Goal: Task Accomplishment & Management: Manage account settings

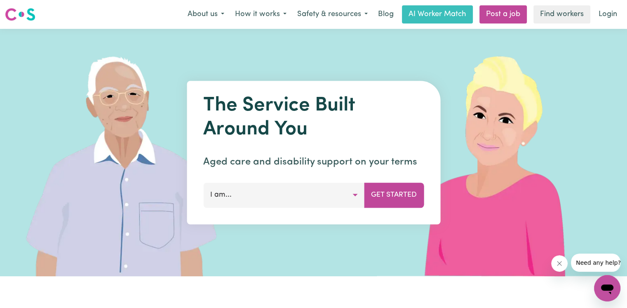
click at [603, 26] on nav "Menu About us How it works Safety & resources Blog AI Worker Match Post a job F…" at bounding box center [313, 14] width 627 height 29
click at [611, 20] on link "Login" at bounding box center [608, 14] width 28 height 18
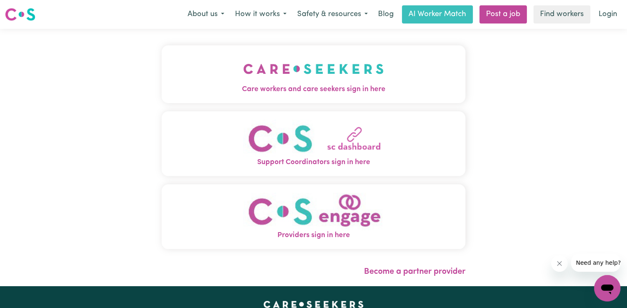
click at [359, 101] on button "Care workers and care seekers sign in here" at bounding box center [314, 74] width 304 height 58
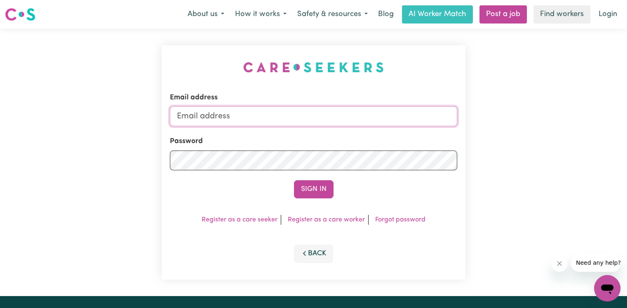
click at [292, 122] on input "Email address" at bounding box center [313, 116] width 287 height 20
type input "[EMAIL_ADDRESS][DOMAIN_NAME]"
click at [294, 180] on button "Sign In" at bounding box center [314, 189] width 40 height 18
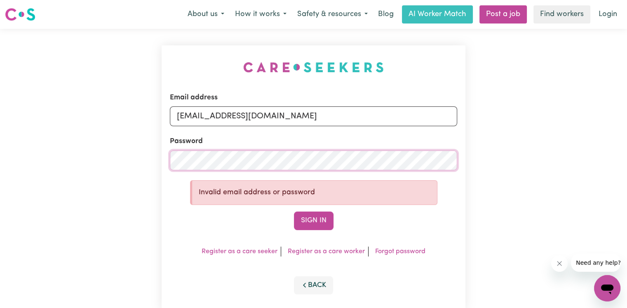
click at [156, 155] on div "Email address [EMAIL_ADDRESS][DOMAIN_NAME] Password Invalid email address or pa…" at bounding box center [313, 178] width 627 height 298
click at [305, 219] on button "Sign In" at bounding box center [314, 220] width 40 height 18
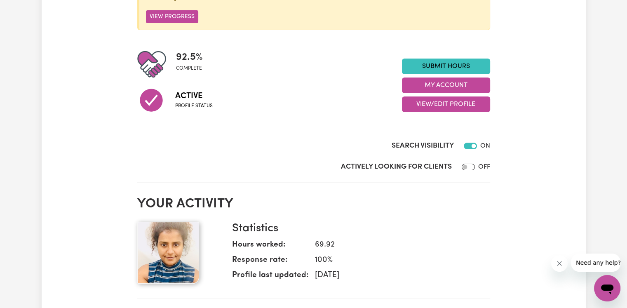
scroll to position [206, 0]
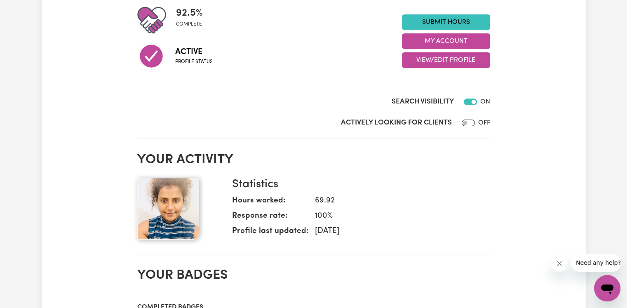
click at [178, 214] on img at bounding box center [168, 209] width 62 height 62
click at [428, 56] on button "View/Edit Profile" at bounding box center [446, 60] width 88 height 16
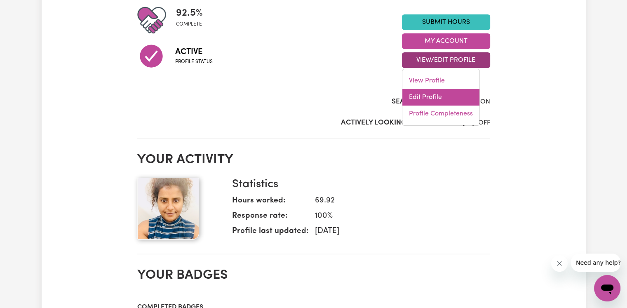
click at [420, 98] on link "Edit Profile" at bounding box center [440, 97] width 77 height 16
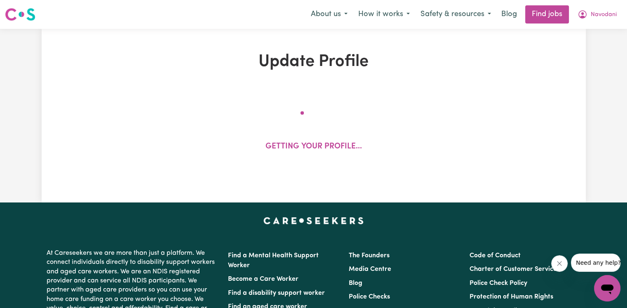
select select "[DEMOGRAPHIC_DATA]"
select select "Student Visa"
select select "Studying a healthcare related degree or qualification"
select select "48"
select select "65"
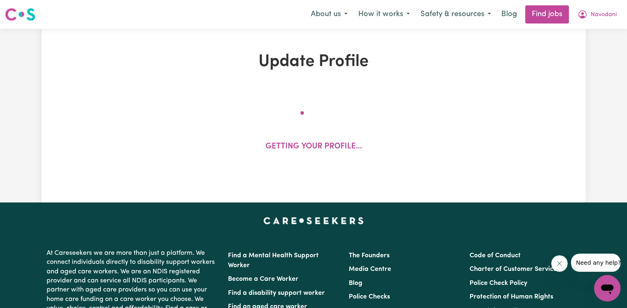
select select "85"
select select "115"
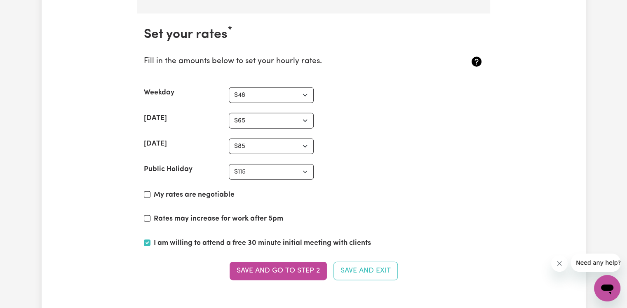
scroll to position [1938, 0]
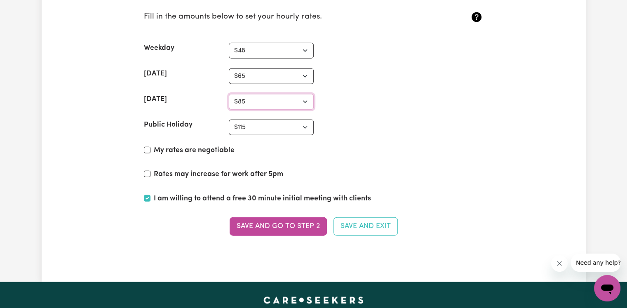
click at [288, 99] on select "N/A $37 $38 $39 $40 $41 $42 $43 $44 $45 $46 $47 $48 $49 $50 $51 $52 $53 $54 $55…" at bounding box center [271, 102] width 85 height 16
select select "68"
click at [229, 94] on select "N/A $37 $38 $39 $40 $41 $42 $43 $44 $45 $46 $47 $48 $49 $50 $51 $52 $53 $54 $55…" at bounding box center [271, 102] width 85 height 16
click at [266, 129] on select "N/A $37 $38 $39 $40 $41 $42 $43 $44 $45 $46 $47 $48 $49 $50 $51 $52 $53 $54 $55…" at bounding box center [271, 128] width 85 height 16
select select "85"
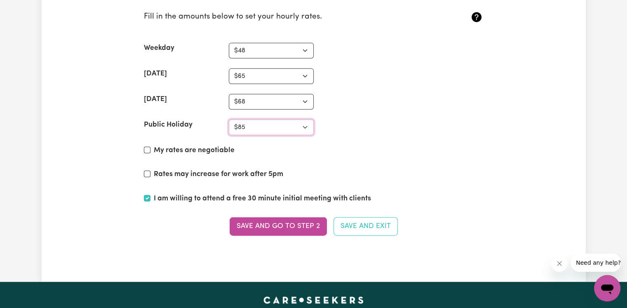
click at [229, 120] on select "N/A $37 $38 $39 $40 $41 $42 $43 $44 $45 $46 $47 $48 $49 $50 $51 $52 $53 $54 $55…" at bounding box center [271, 128] width 85 height 16
click at [149, 147] on input "My rates are negotiable" at bounding box center [147, 150] width 7 height 7
checkbox input "true"
click at [249, 222] on button "Save and go to Step 2" at bounding box center [278, 226] width 97 height 18
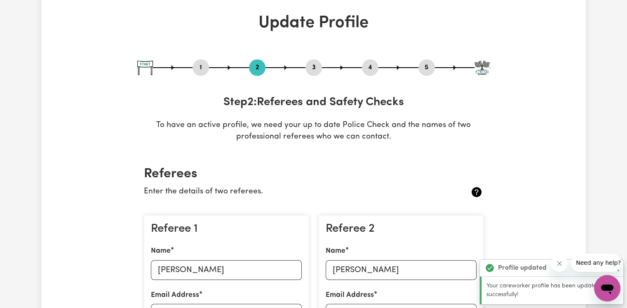
scroll to position [0, 0]
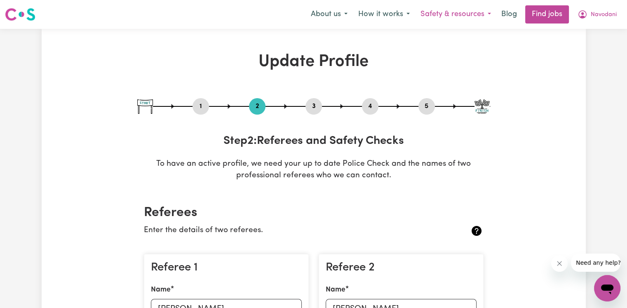
click at [480, 10] on button "Safety & resources" at bounding box center [455, 14] width 81 height 17
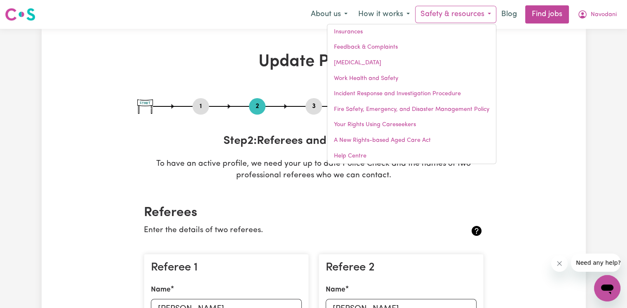
click at [277, 168] on p "To have an active profile, we need your up to date Police Check and the names o…" at bounding box center [313, 170] width 353 height 24
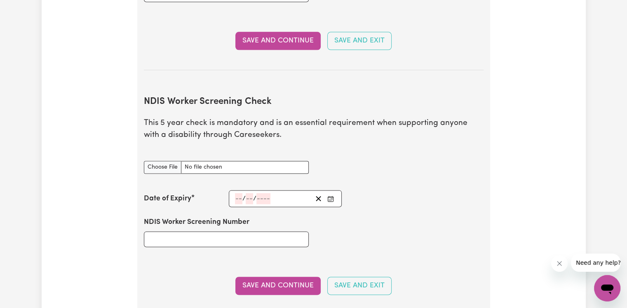
scroll to position [1031, 0]
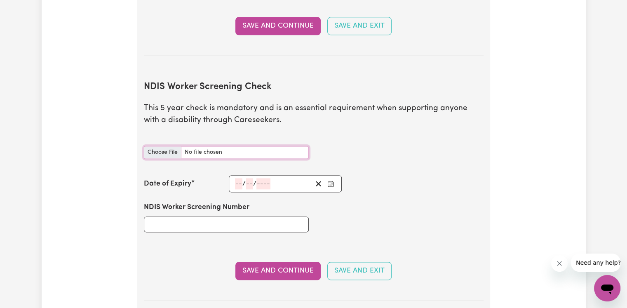
click at [163, 146] on input "NDIS Worker Screening Check document" at bounding box center [226, 152] width 165 height 13
click at [164, 146] on input "NDIS Worker Screening Check document" at bounding box center [226, 152] width 165 height 13
type input "C:\fakepath\NDIS WORKER CLEARENCE .jpg"
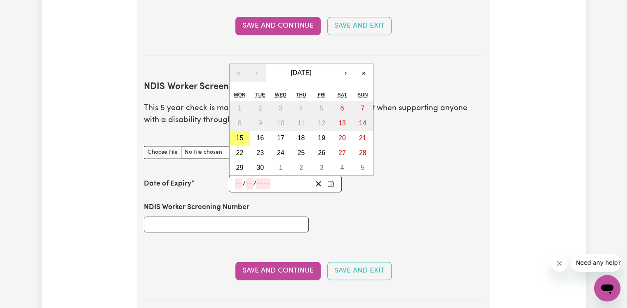
click at [237, 178] on input "number" at bounding box center [238, 183] width 7 height 11
type input "21"
click at [245, 178] on input "number" at bounding box center [248, 183] width 7 height 11
type input "10"
click at [263, 178] on input "number" at bounding box center [263, 183] width 14 height 11
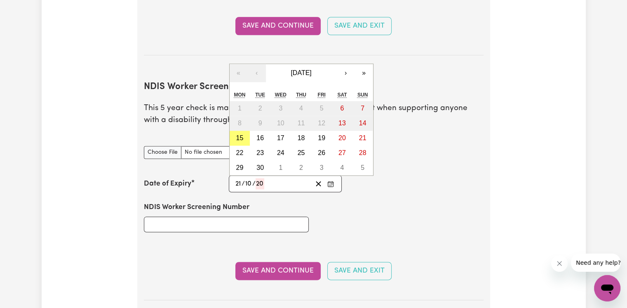
type input "202"
type input "[DATE]"
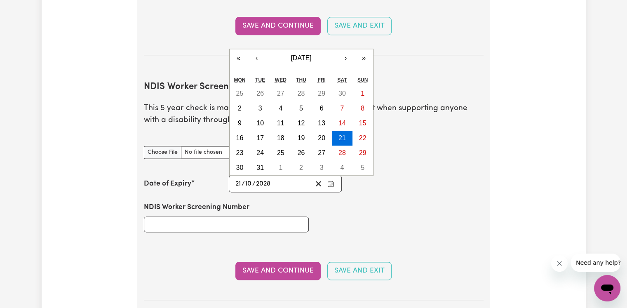
type input "2028"
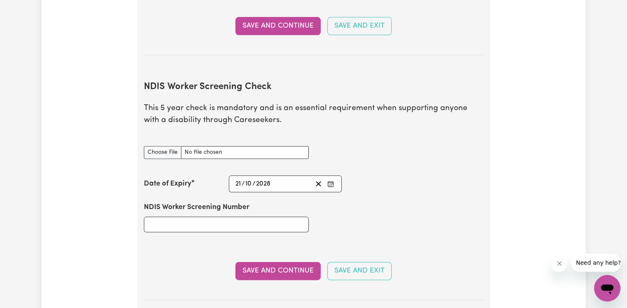
click at [317, 192] on div "NDIS Worker Screening Number" at bounding box center [314, 216] width 350 height 49
click at [265, 262] on button "Save and Continue" at bounding box center [277, 271] width 85 height 18
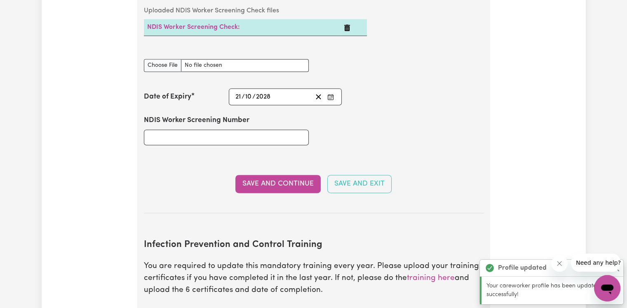
scroll to position [1083, 0]
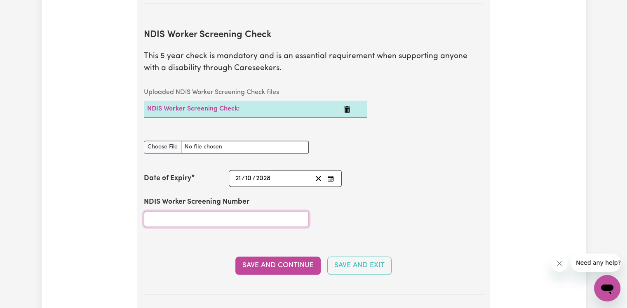
click at [204, 211] on input "NDIS Worker Screening Number" at bounding box center [226, 219] width 165 height 16
type input "52507063"
click at [292, 256] on button "Save and Continue" at bounding box center [277, 265] width 85 height 18
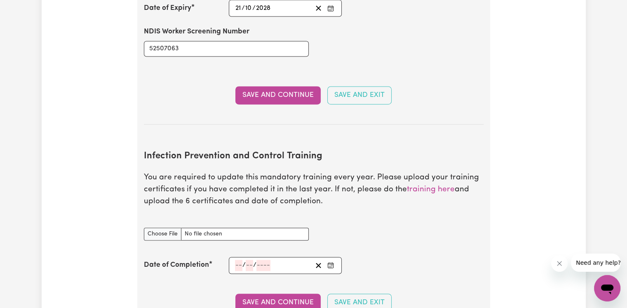
scroll to position [1294, 0]
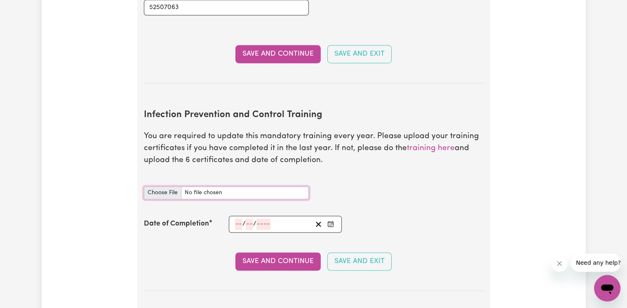
click at [158, 186] on input "Infection Prevention and Control Training document" at bounding box center [226, 192] width 165 height 13
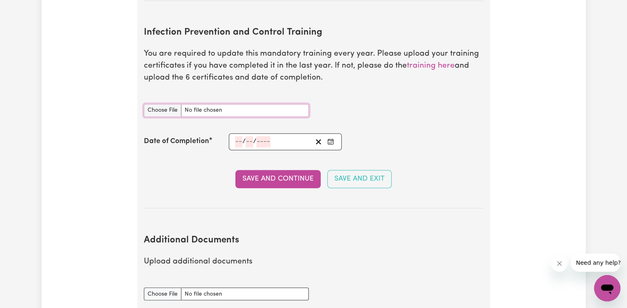
scroll to position [1583, 0]
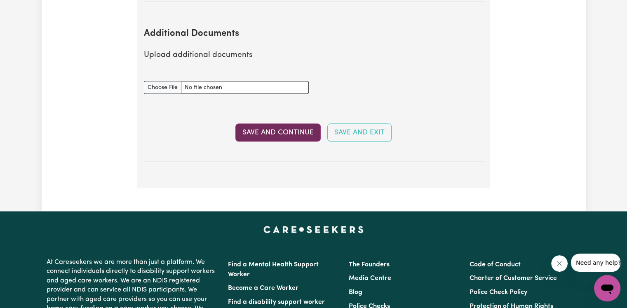
click at [293, 125] on button "Save and Continue" at bounding box center [277, 133] width 85 height 18
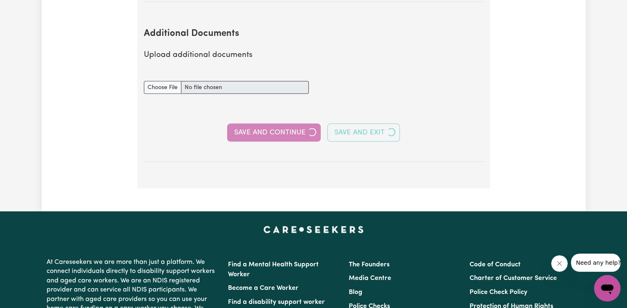
select select "2018"
select select "Certificate III (Individual Support)"
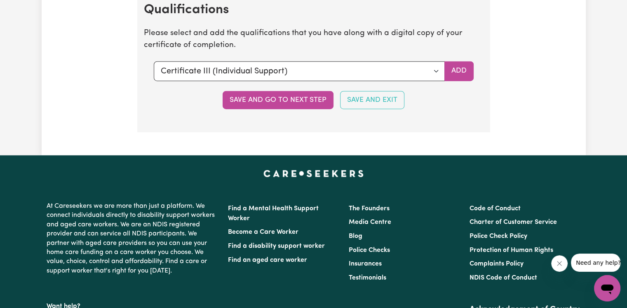
scroll to position [1979, 0]
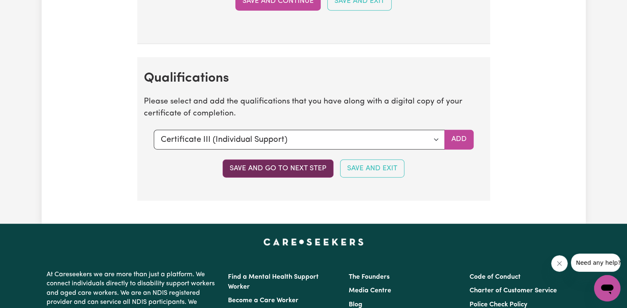
click at [303, 165] on button "Save and go to next step" at bounding box center [278, 169] width 111 height 18
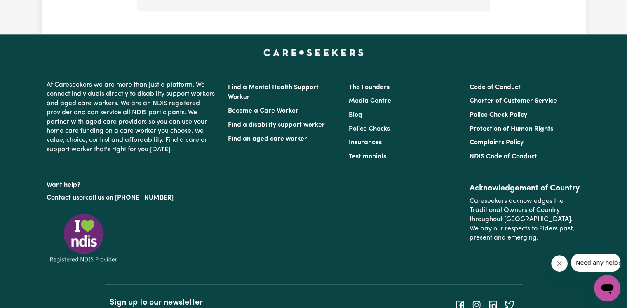
scroll to position [866, 0]
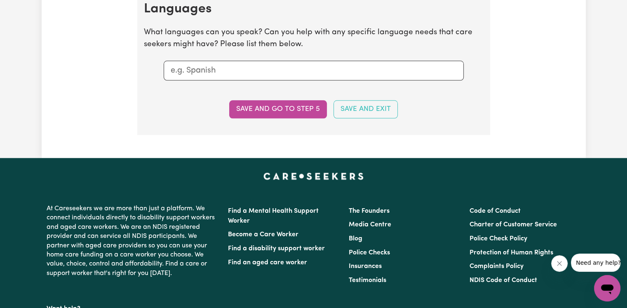
click at [311, 112] on button "Save and go to step 5" at bounding box center [278, 109] width 98 height 18
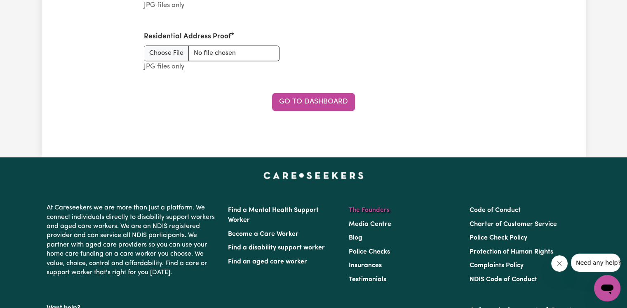
scroll to position [1154, 0]
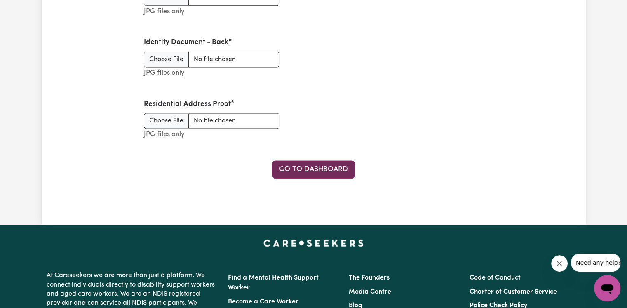
click at [326, 170] on link "Go to Dashboard" at bounding box center [313, 169] width 83 height 18
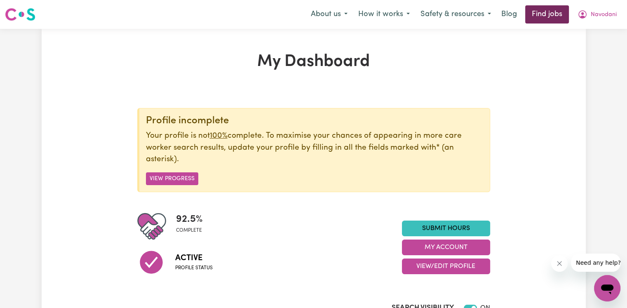
click at [535, 12] on link "Find jobs" at bounding box center [547, 14] width 44 height 18
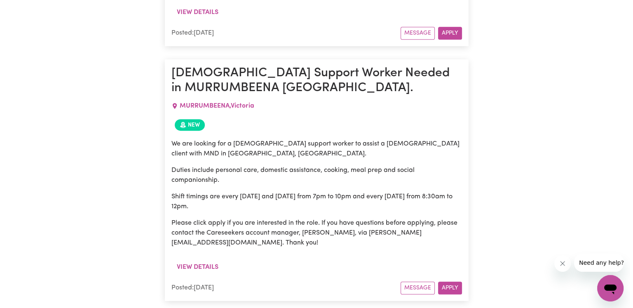
scroll to position [521, 0]
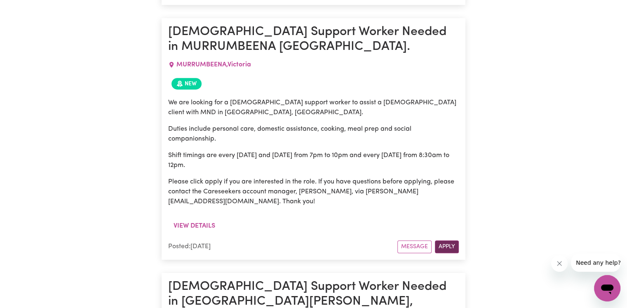
click at [448, 244] on button "Apply" at bounding box center [447, 246] width 24 height 13
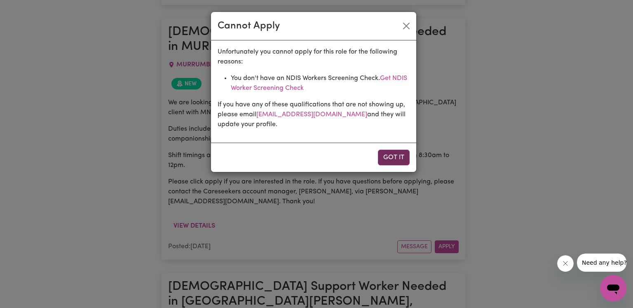
click at [393, 153] on button "Got it" at bounding box center [394, 158] width 32 height 16
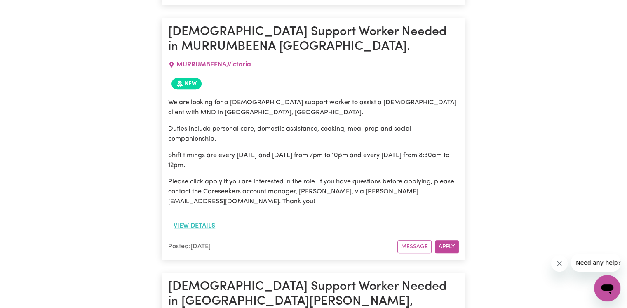
click at [185, 223] on button "View details" at bounding box center [194, 226] width 52 height 16
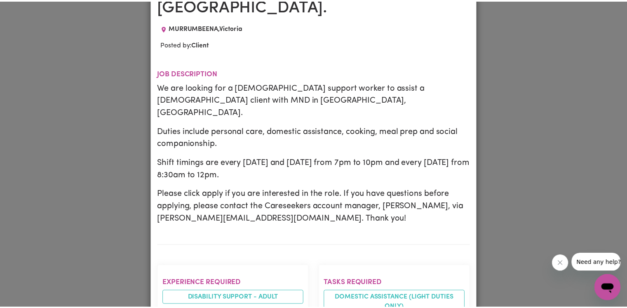
scroll to position [0, 0]
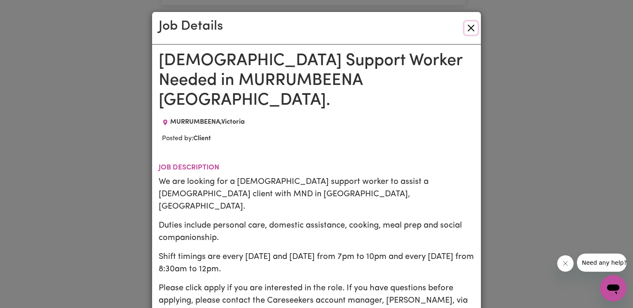
click at [467, 30] on button "Close" at bounding box center [471, 27] width 13 height 13
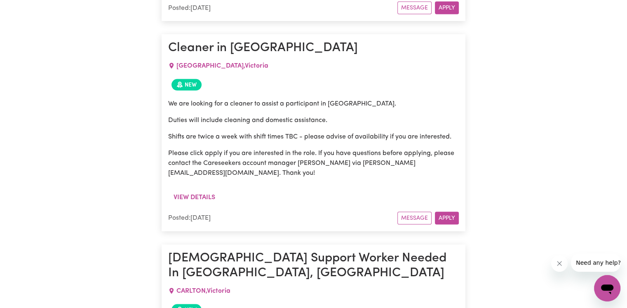
scroll to position [1551, 0]
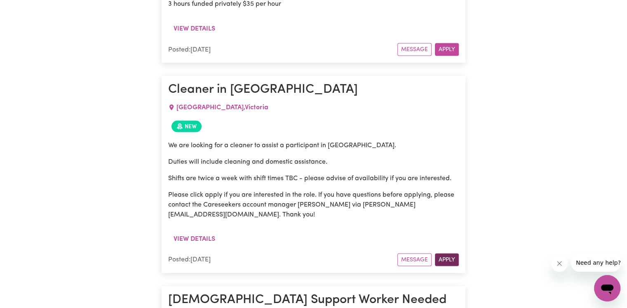
click at [456, 253] on button "Apply" at bounding box center [447, 259] width 24 height 13
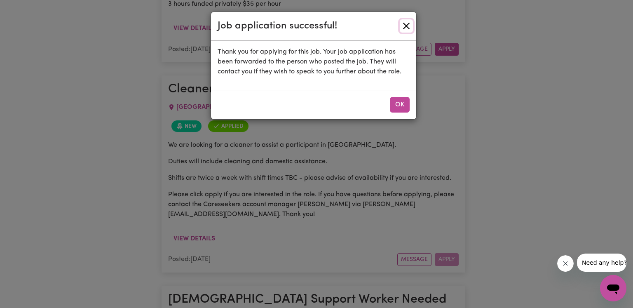
click at [401, 22] on button "Close" at bounding box center [406, 25] width 13 height 13
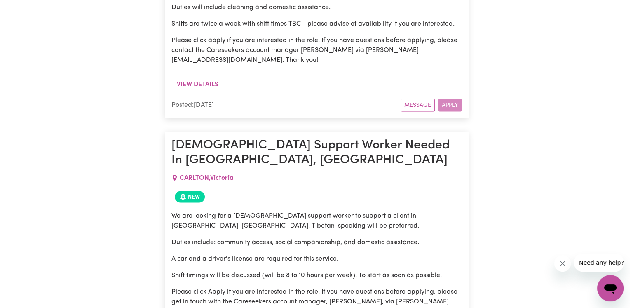
scroll to position [1716, 0]
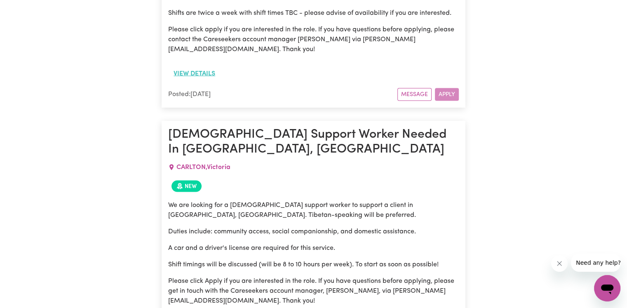
click at [184, 66] on button "View details" at bounding box center [194, 74] width 52 height 16
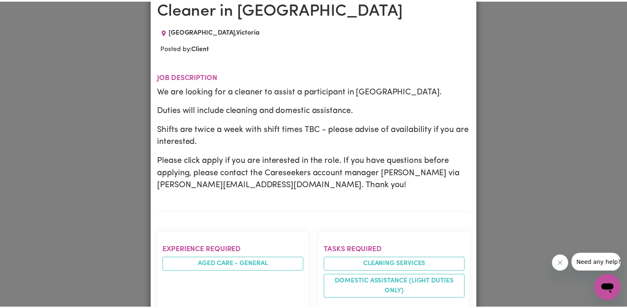
scroll to position [0, 0]
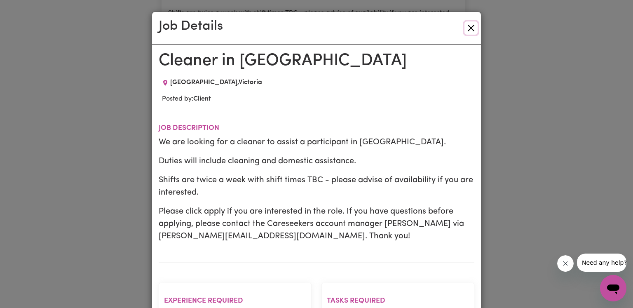
click at [465, 27] on button "Close" at bounding box center [471, 27] width 13 height 13
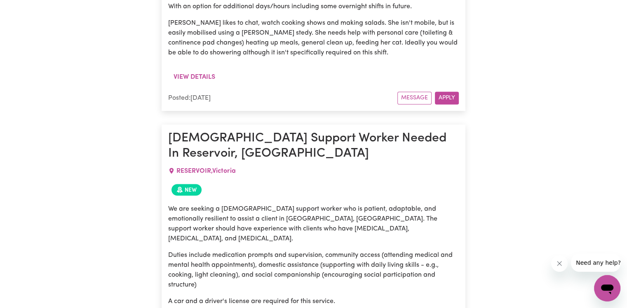
scroll to position [4643, 0]
